Goal: Find contact information: Find contact information

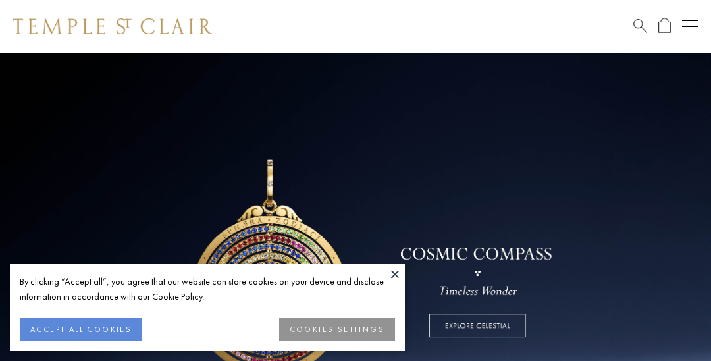
click at [393, 269] on button at bounding box center [395, 274] width 20 height 20
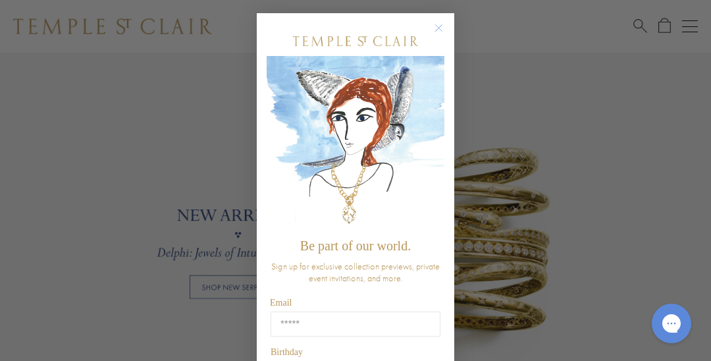
scroll to position [906, 0]
click at [440, 30] on circle "Close dialog" at bounding box center [439, 28] width 16 height 16
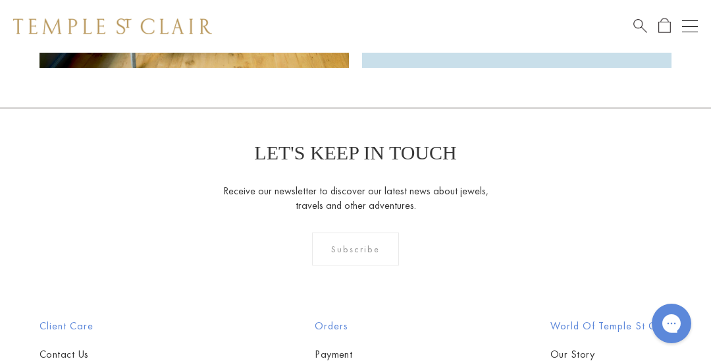
scroll to position [3307, 0]
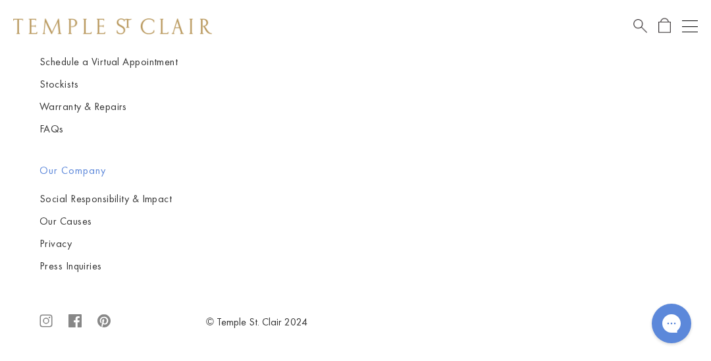
click at [47, 320] on icon ".cls-1{fill:none;stroke:#878787;stroke-miterlimit:10;stroke-width:1.91px;}.cls-…" at bounding box center [45, 321] width 13 height 42
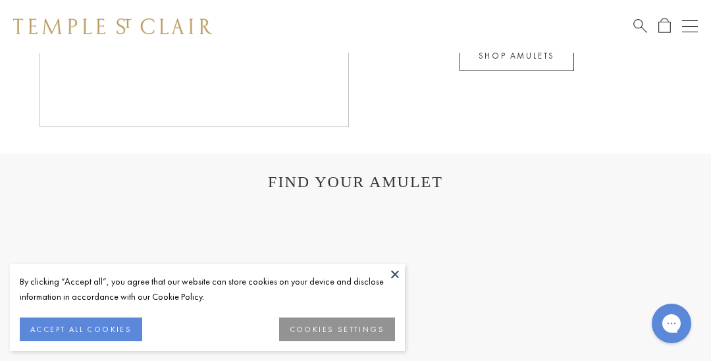
scroll to position [3307, 0]
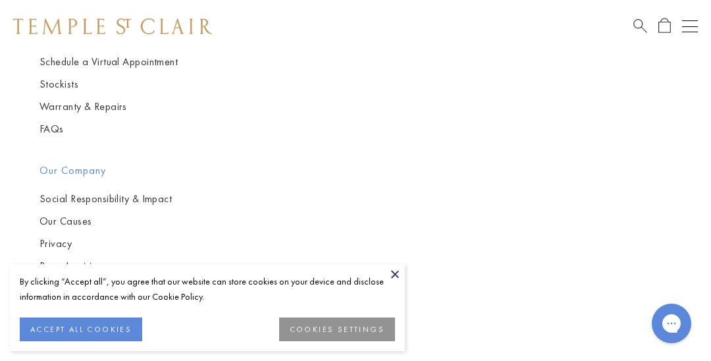
click at [400, 271] on button at bounding box center [395, 274] width 20 height 20
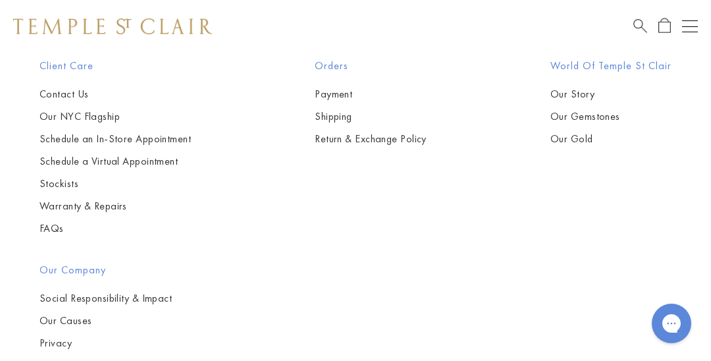
scroll to position [3191, 0]
click at [61, 101] on link "Contact Us" at bounding box center [114, 94] width 151 height 14
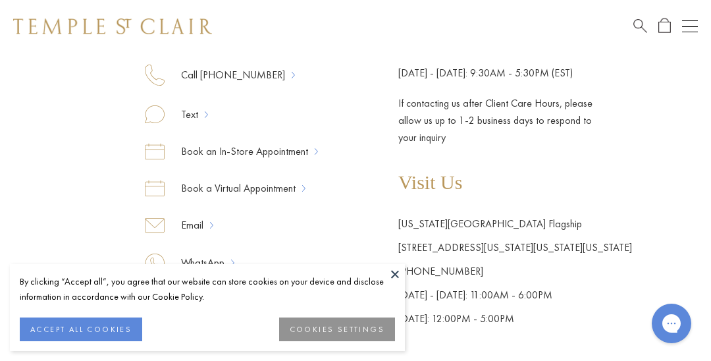
scroll to position [240, 0]
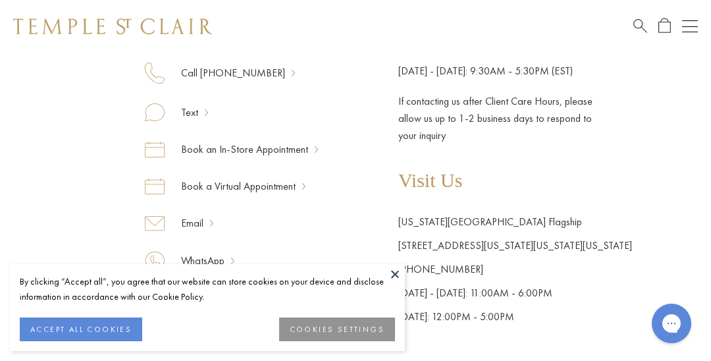
click at [678, 236] on div "Contact Us Call [PHONE_NUMBER] Text Book an In-Store Appointment Book a Virtual…" at bounding box center [355, 70] width 711 height 516
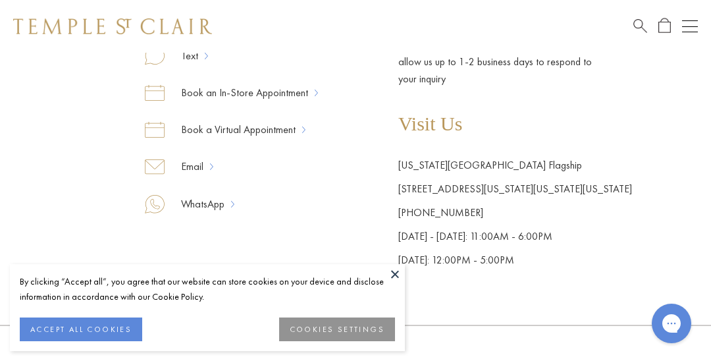
scroll to position [303, 0]
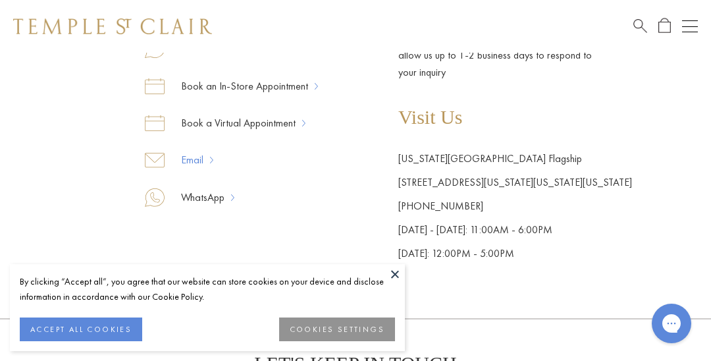
click at [199, 157] on link "Email" at bounding box center [187, 159] width 45 height 17
